Goal: Transaction & Acquisition: Purchase product/service

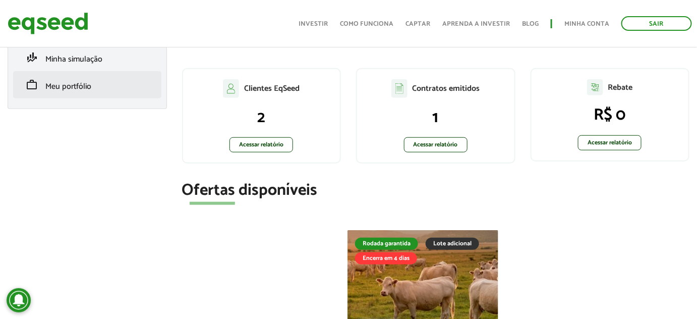
scroll to position [183, 0]
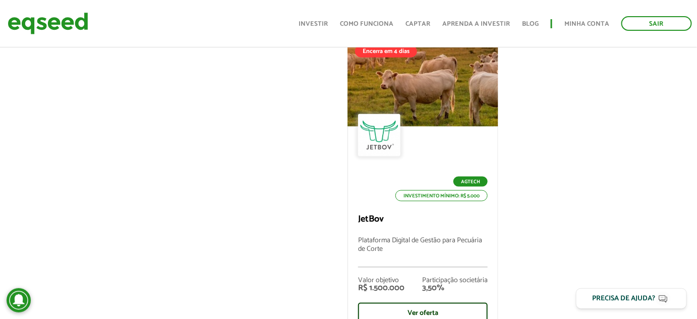
scroll to position [589, 0]
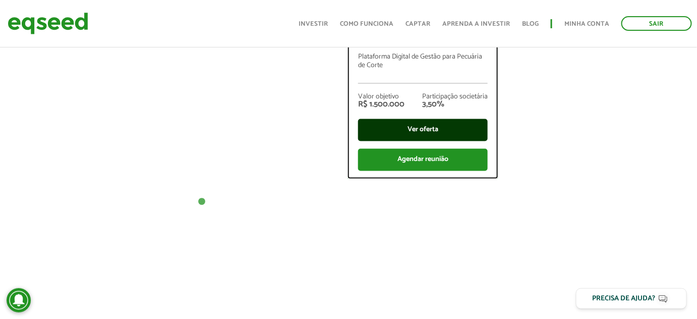
click at [429, 127] on div "Ver oferta" at bounding box center [423, 130] width 130 height 22
